Goal: Information Seeking & Learning: Learn about a topic

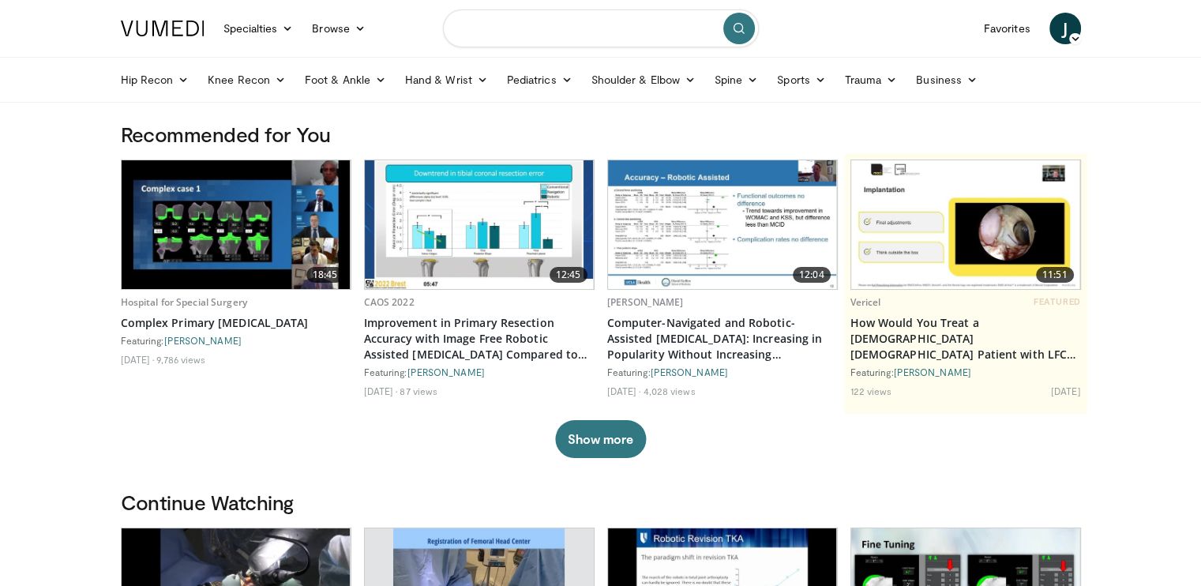
click at [536, 32] on input "Search topics, interventions" at bounding box center [601, 28] width 316 height 38
type input "**********"
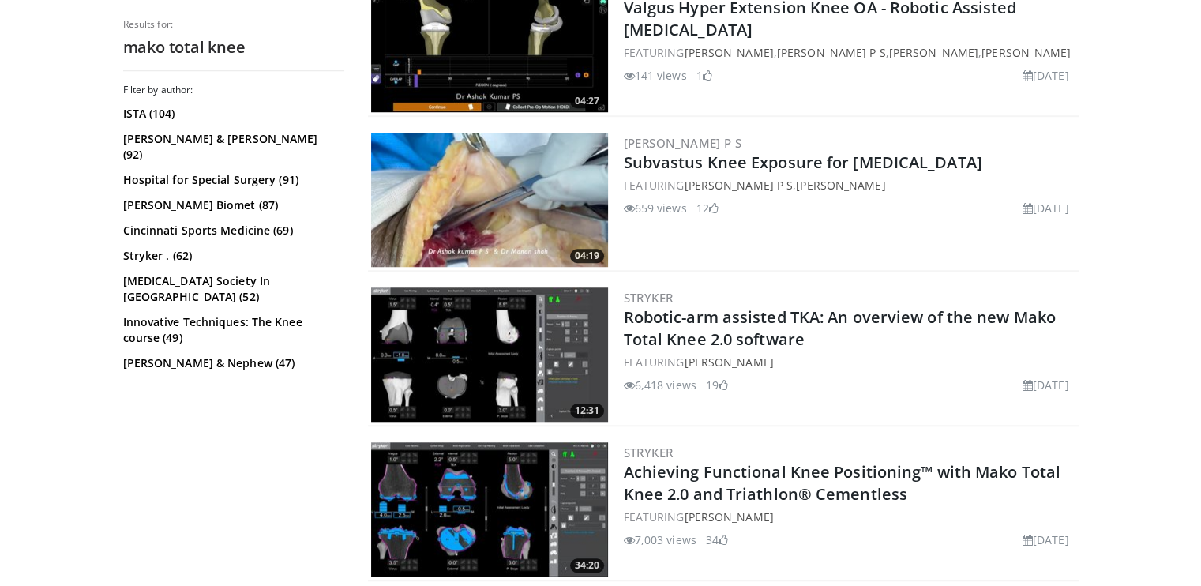
scroll to position [1332, 0]
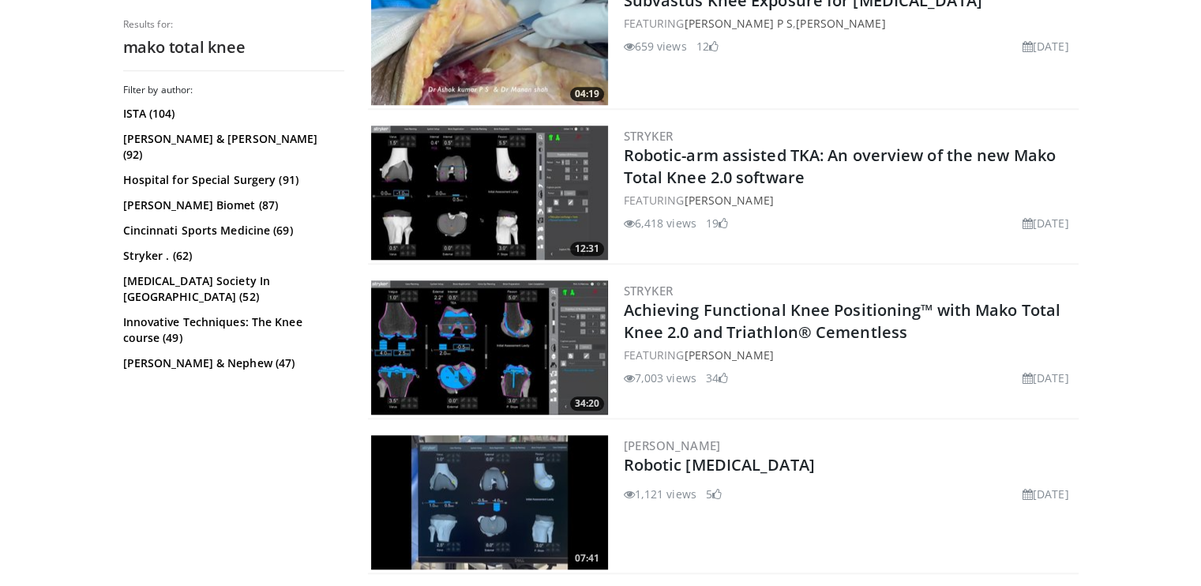
scroll to position [1447, 0]
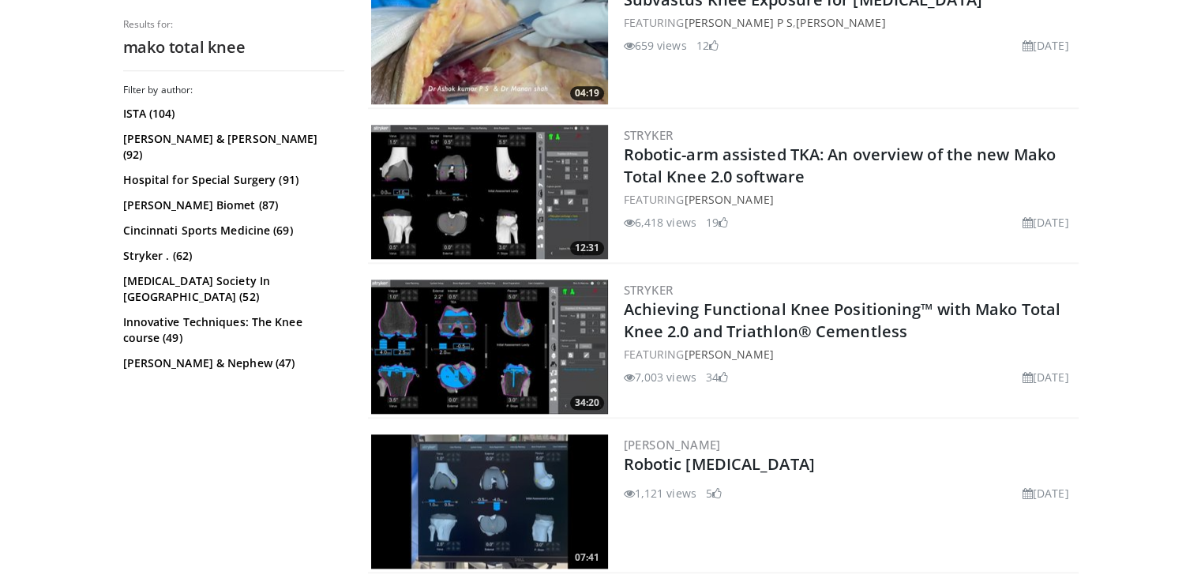
click at [446, 355] on img at bounding box center [489, 347] width 237 height 134
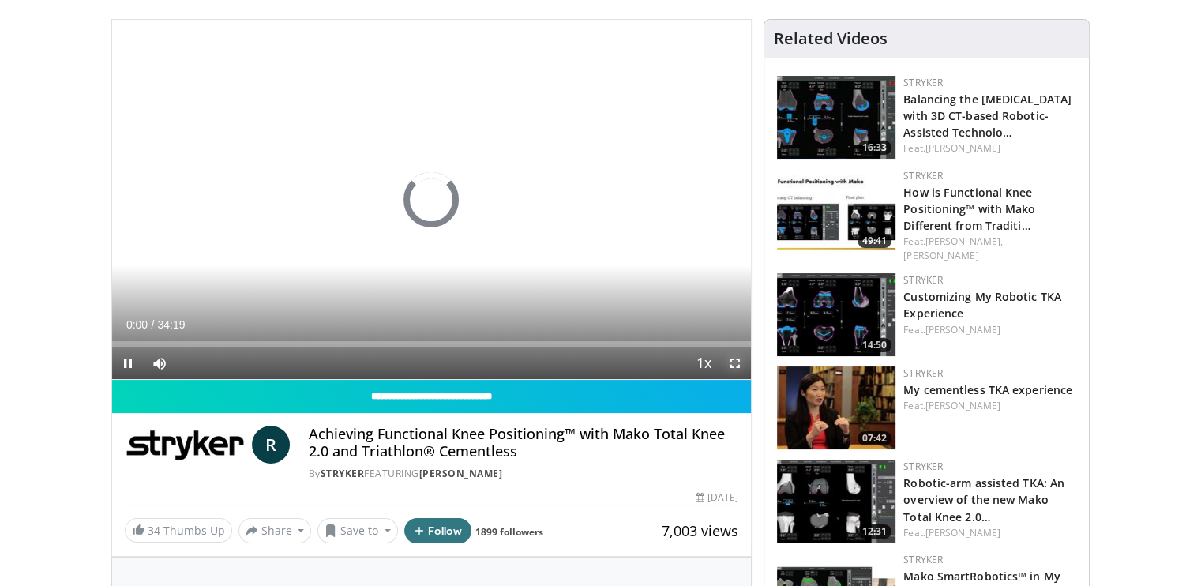
click at [727, 368] on span "Video Player" at bounding box center [736, 364] width 32 height 32
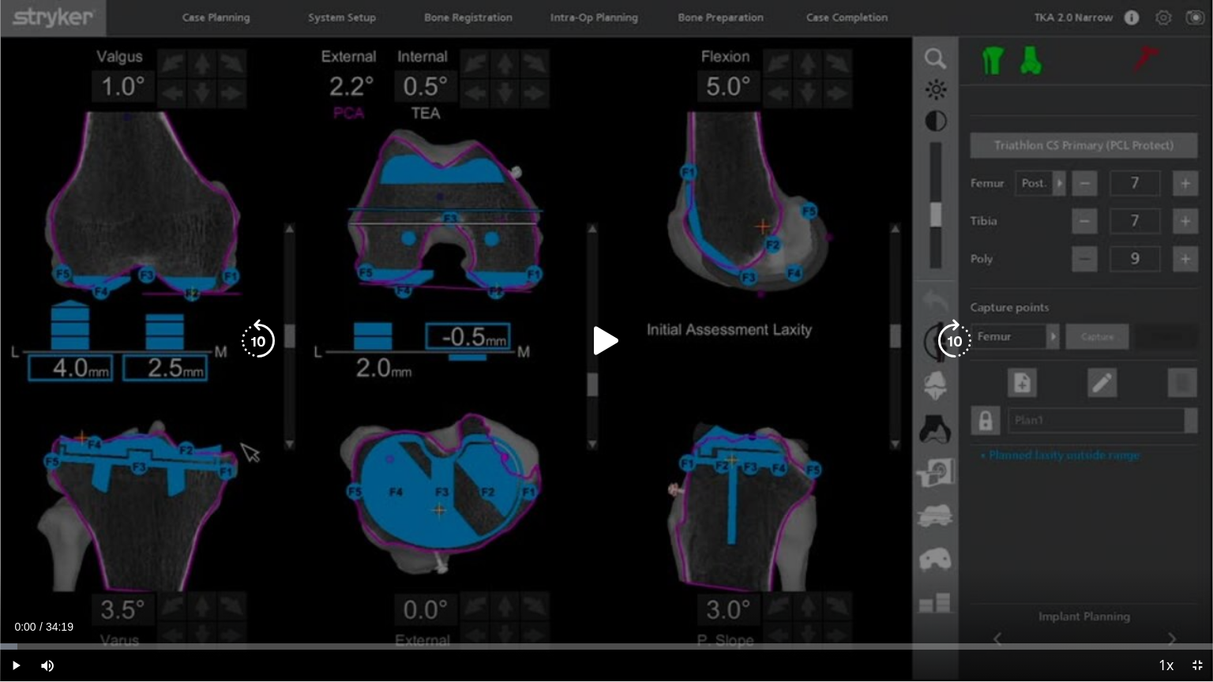
click at [607, 341] on icon "Video Player" at bounding box center [607, 341] width 44 height 44
